Goal: Check status

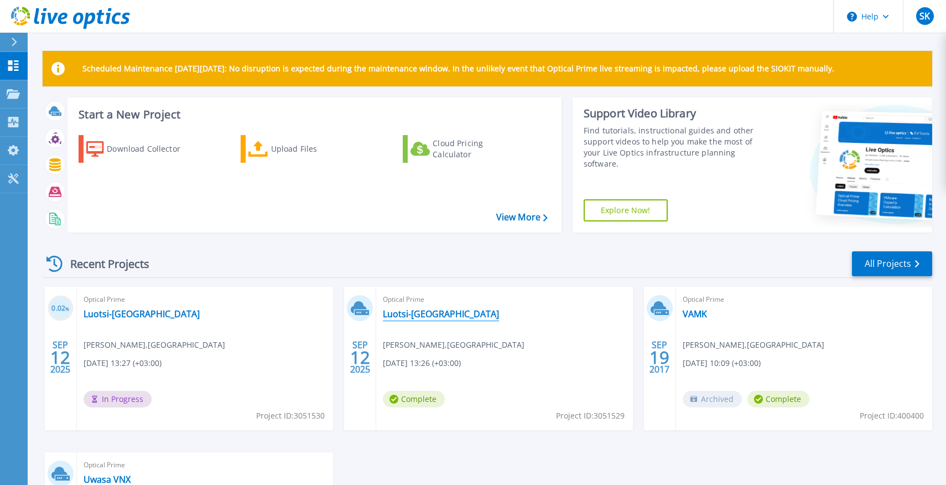
click at [395, 315] on link "Luotsi-[GEOGRAPHIC_DATA]" at bounding box center [441, 313] width 116 height 11
click at [116, 312] on link "Luotsi-[GEOGRAPHIC_DATA]" at bounding box center [142, 313] width 116 height 11
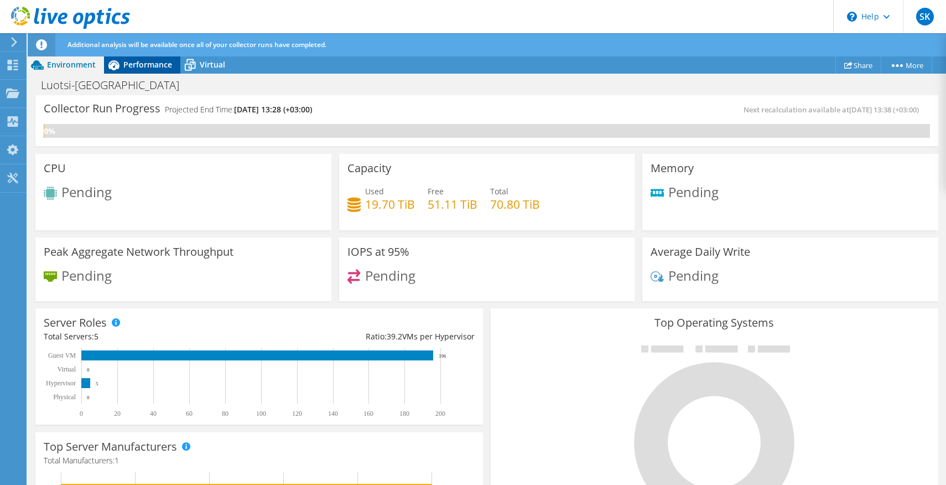
click at [131, 60] on span "Performance" at bounding box center [147, 64] width 49 height 11
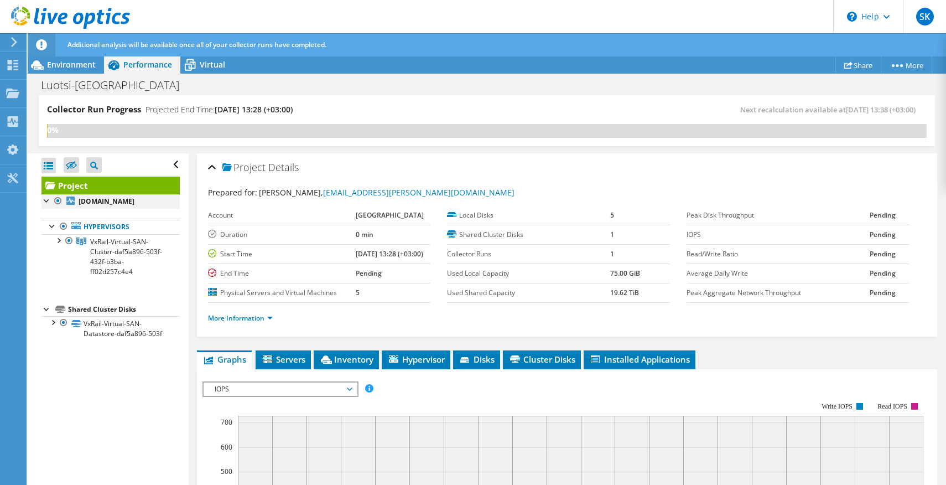
click at [46, 202] on div at bounding box center [47, 199] width 11 height 11
click at [109, 243] on span "VxRail-Virtual-SAN-Cluster-daf5a896-503f-432f-b3ba-ff02d257c4e4" at bounding box center [126, 256] width 72 height 39
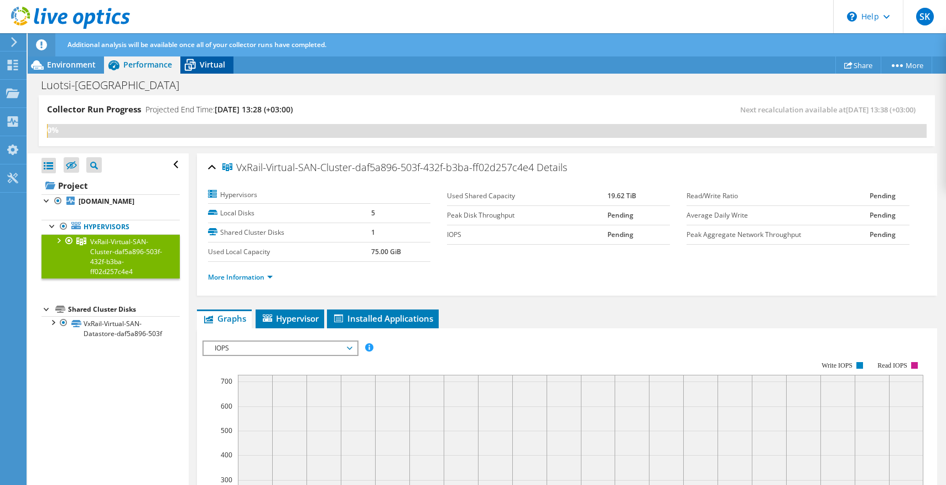
click at [221, 68] on span "Virtual" at bounding box center [212, 64] width 25 height 11
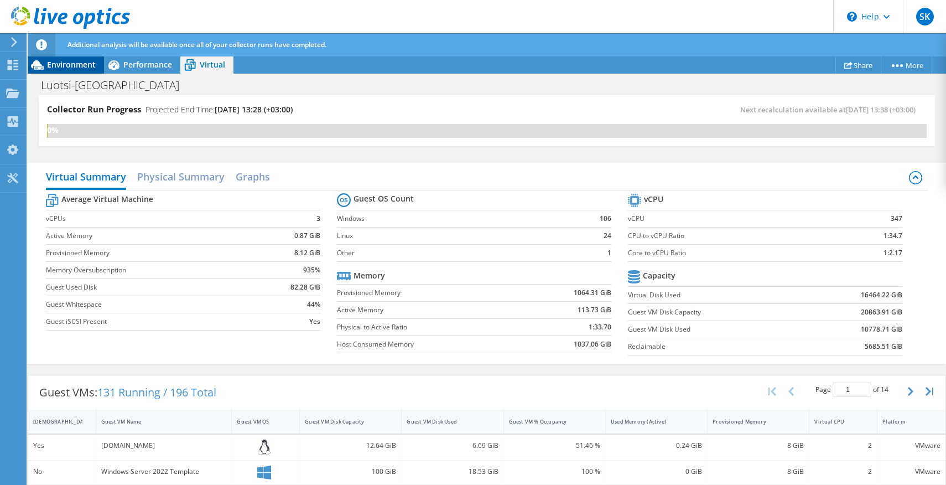
click at [68, 70] on div "Environment" at bounding box center [66, 65] width 76 height 18
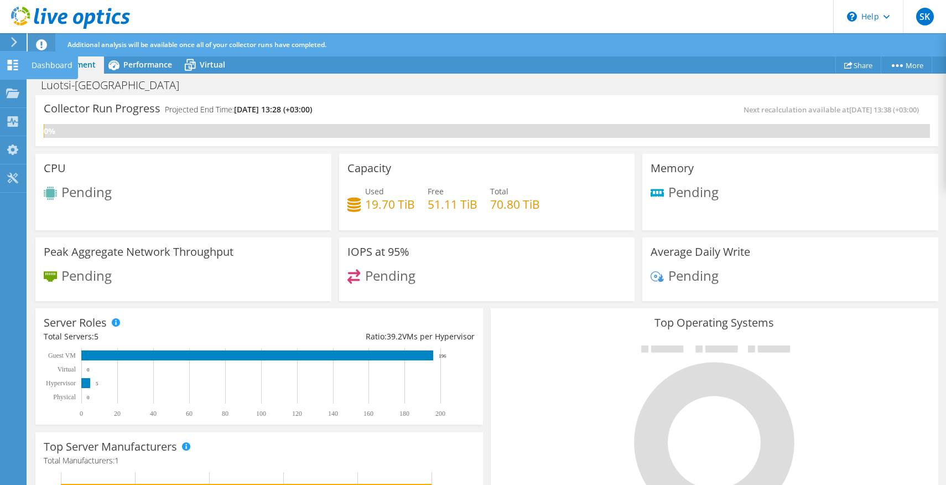
click at [13, 68] on icon at bounding box center [12, 65] width 13 height 11
